Goal: Find specific page/section: Find specific page/section

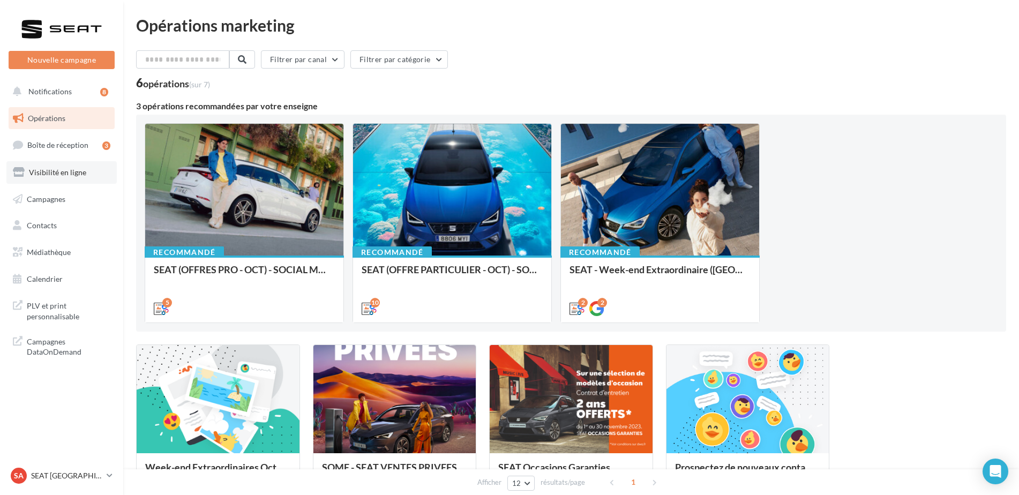
click at [57, 167] on link "Visibilité en ligne" at bounding box center [61, 172] width 110 height 23
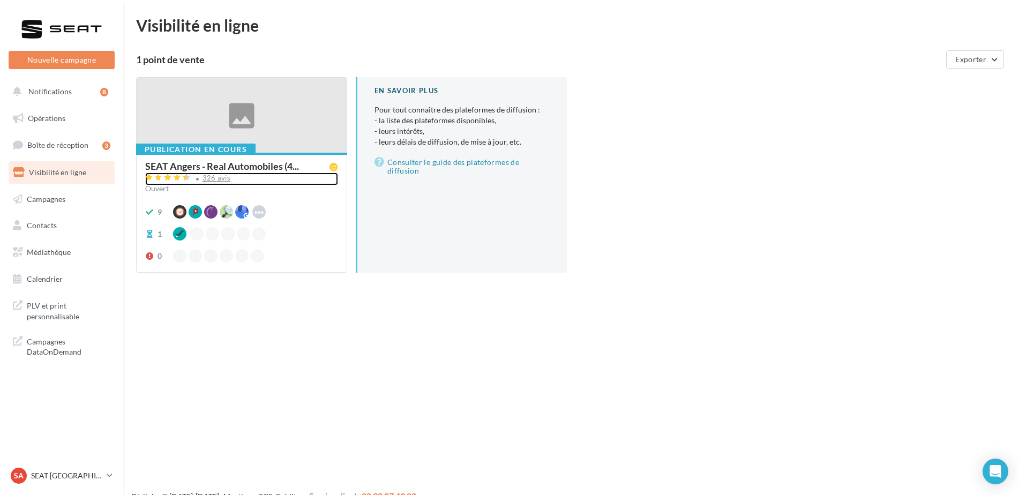
click at [218, 178] on div "326 avis" at bounding box center [217, 178] width 28 height 7
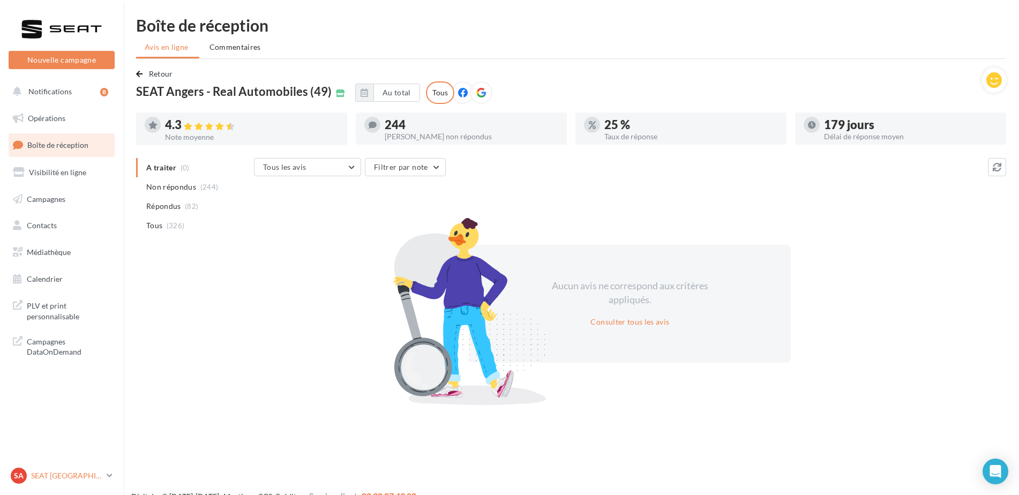
click at [50, 472] on p "SEAT [GEOGRAPHIC_DATA]" at bounding box center [66, 476] width 71 height 11
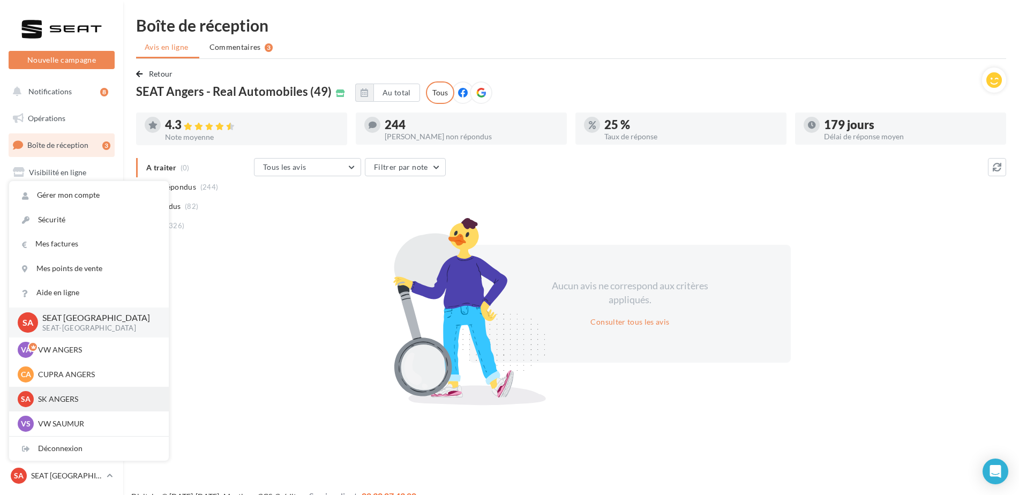
click at [55, 402] on p "SK ANGERS" at bounding box center [97, 399] width 118 height 11
